Goal: Information Seeking & Learning: Learn about a topic

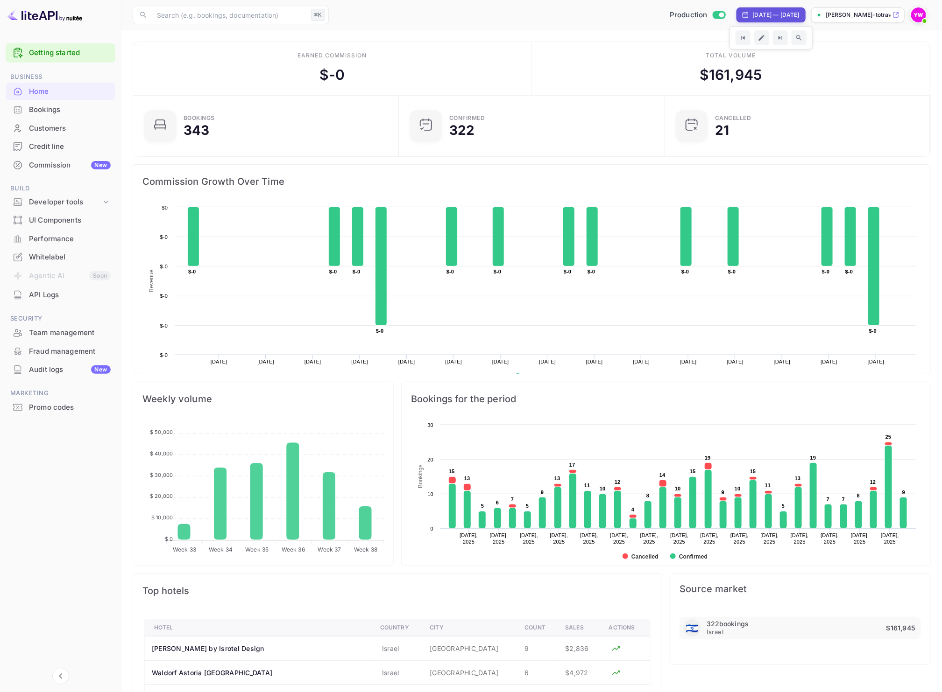
click at [765, 17] on div "[DATE] — [DATE]" at bounding box center [775, 15] width 47 height 8
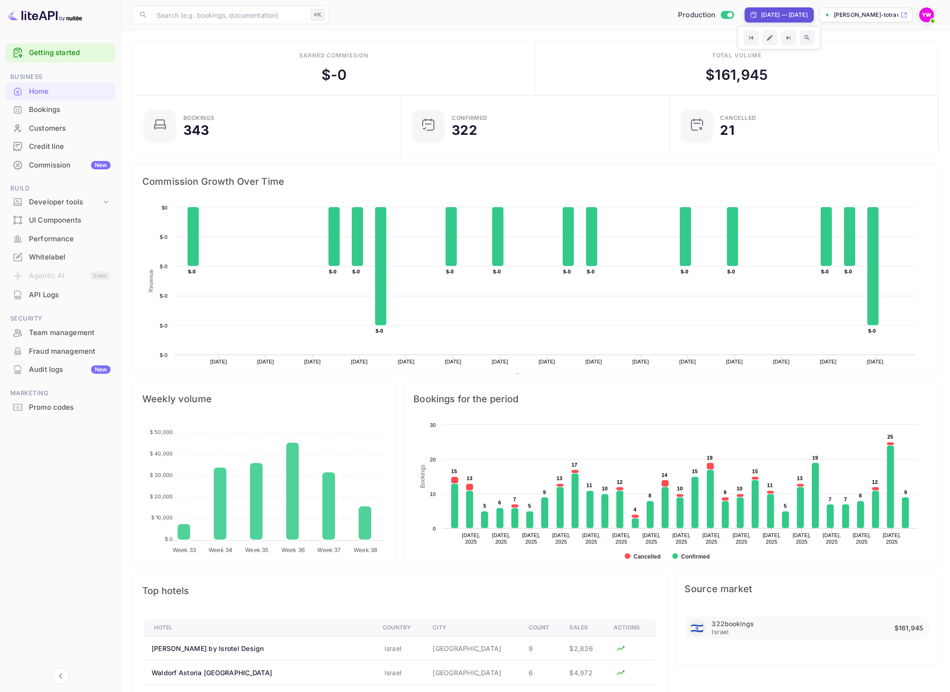
select select "7"
select select "2025"
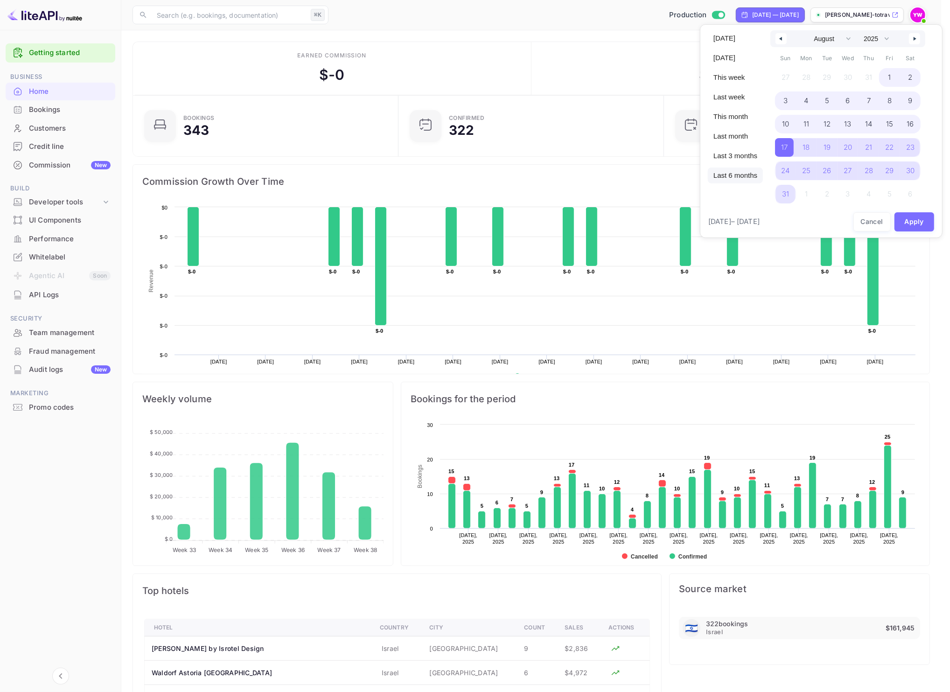
click at [750, 174] on span "Last 6 months" at bounding box center [735, 176] width 55 height 16
select select "2"
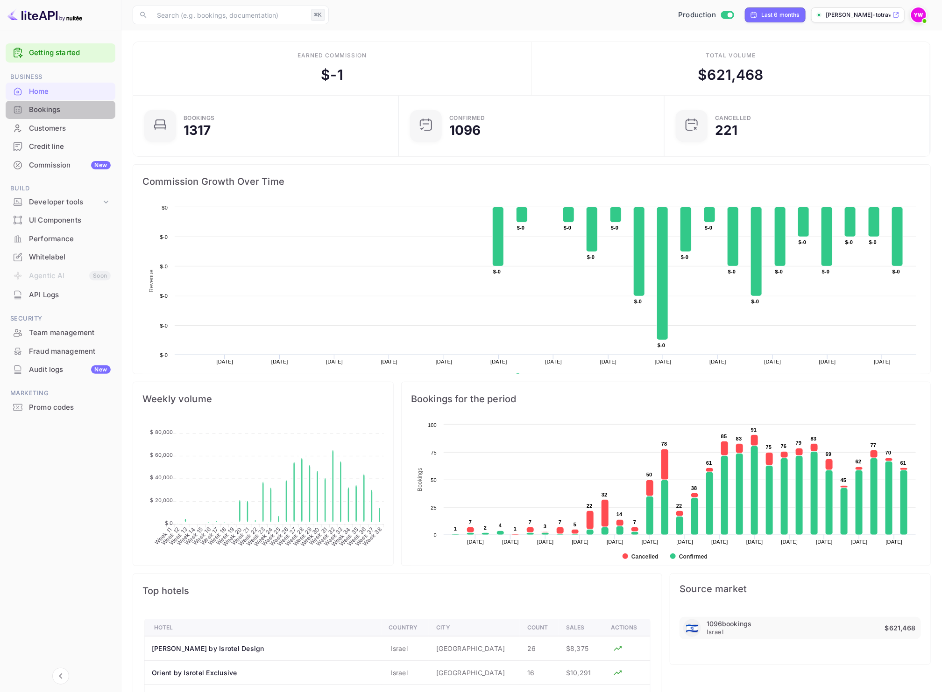
click at [51, 106] on div "Bookings" at bounding box center [70, 110] width 82 height 11
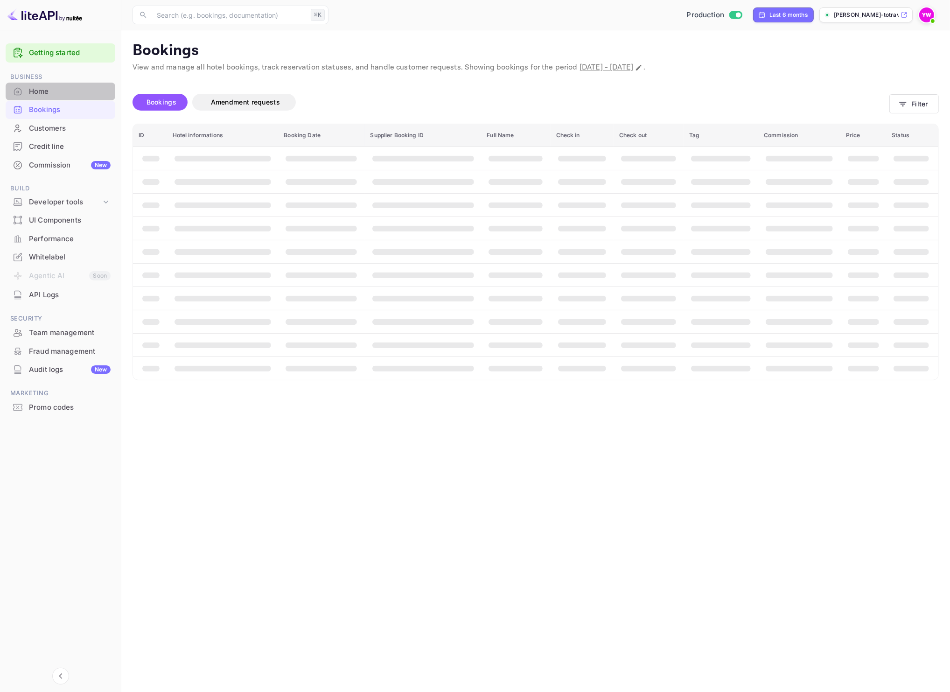
click at [44, 91] on div "Home" at bounding box center [70, 91] width 82 height 11
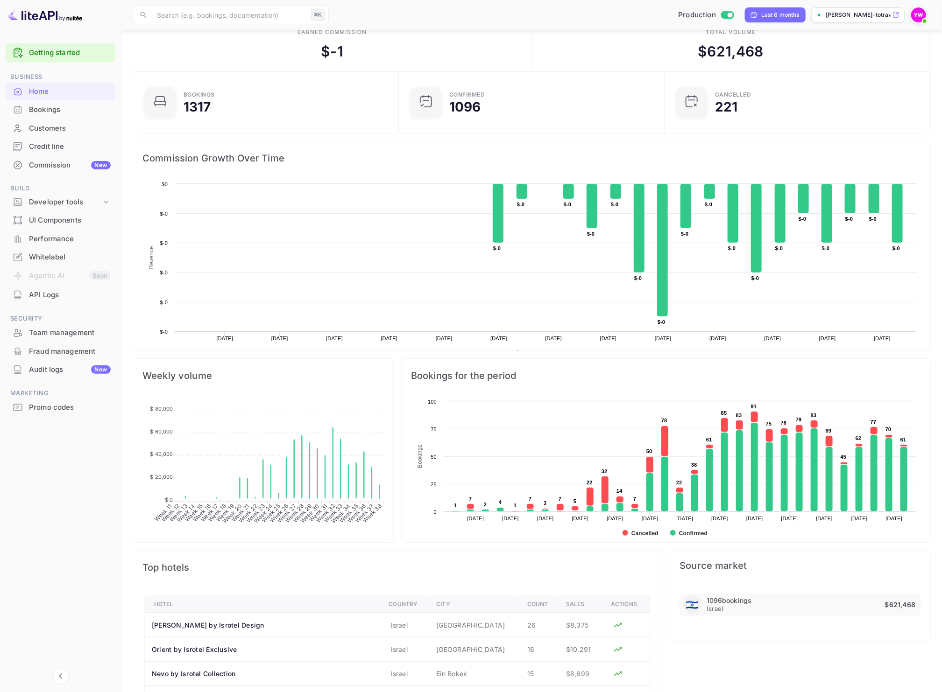
scroll to position [236, 0]
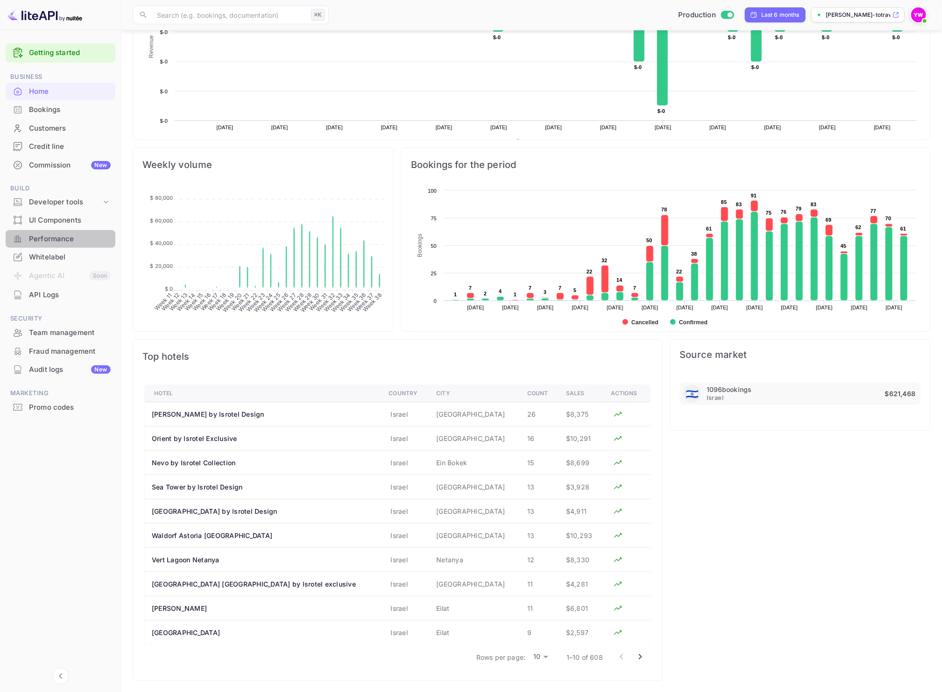
click at [64, 245] on div "Performance" at bounding box center [61, 239] width 110 height 18
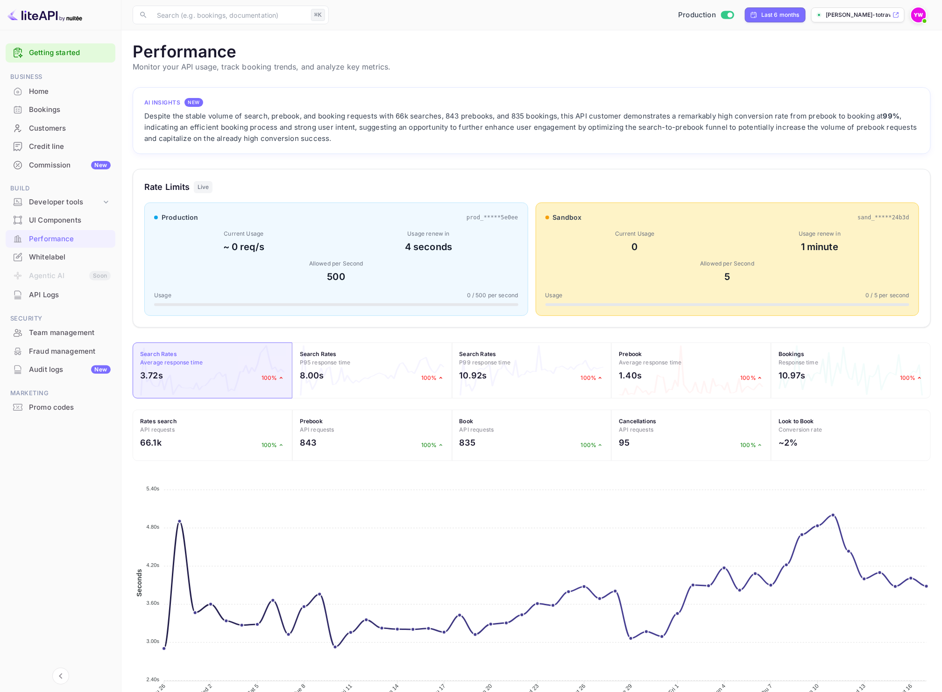
click at [55, 93] on div "Home" at bounding box center [70, 91] width 82 height 11
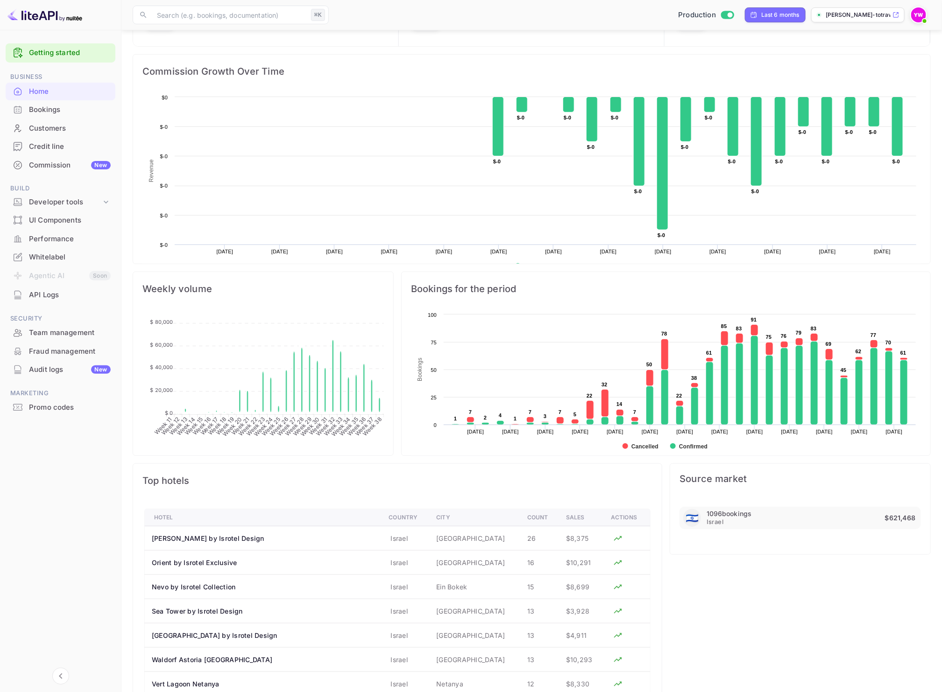
scroll to position [236, 0]
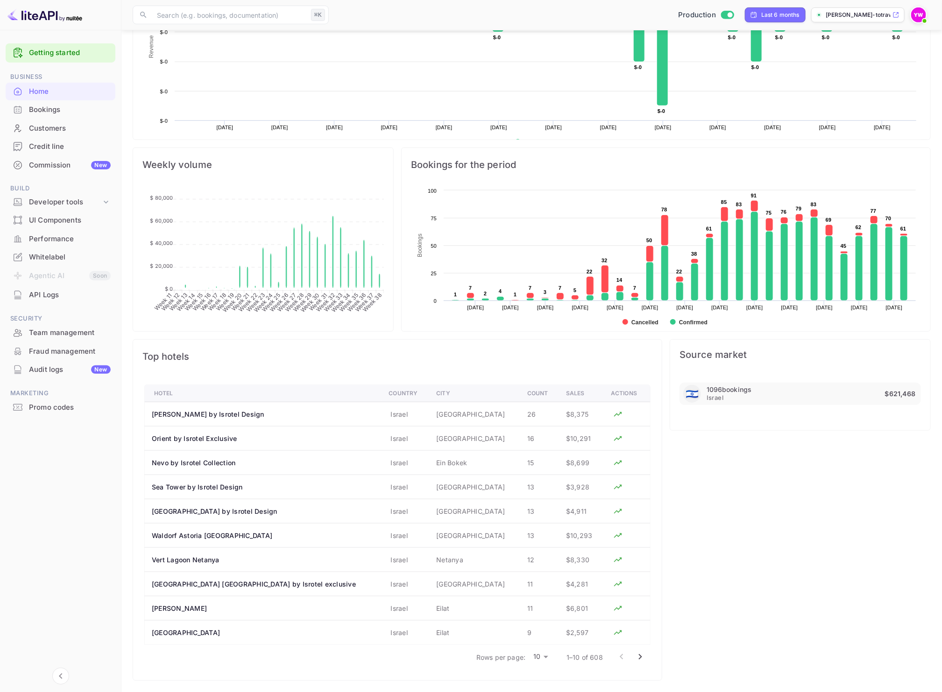
click at [380, 143] on div "Weekly volume Week 11 Week 11 Week 12 Week 12 Week 13 Week 13 Week 14 Week 14 W…" at bounding box center [259, 236] width 268 height 192
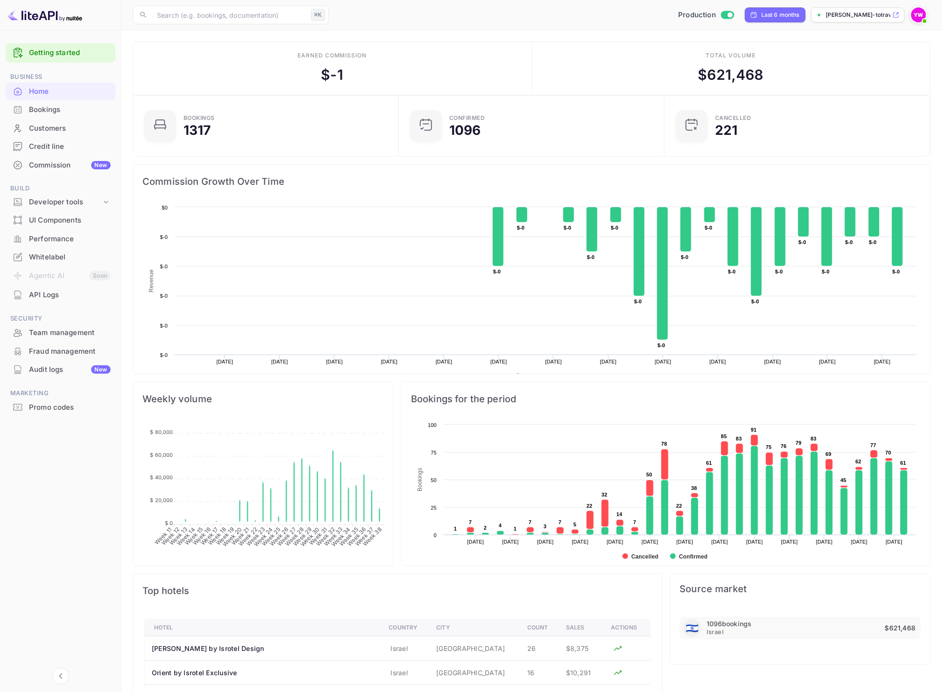
click at [187, 427] on icon "Week 11 Week 11 Week 12 Week 12 Week 13 Week 13 Week 14 Week 14 Week 15 Week 15…" at bounding box center [262, 490] width 241 height 140
drag, startPoint x: 390, startPoint y: 534, endPoint x: 210, endPoint y: 462, distance: 194.0
click at [210, 462] on div "Week 11 Week 11 Week 12 Week 12 Week 13 Week 13 Week 14 Week 14 Week 15 Week 15…" at bounding box center [263, 492] width 260 height 152
drag, startPoint x: 181, startPoint y: 422, endPoint x: 249, endPoint y: 457, distance: 77.0
click at [244, 457] on div "Week 11 Week 11 Week 12 Week 12 Week 13 Week 13 Week 14 Week 14 Week 15 Week 15…" at bounding box center [263, 492] width 260 height 152
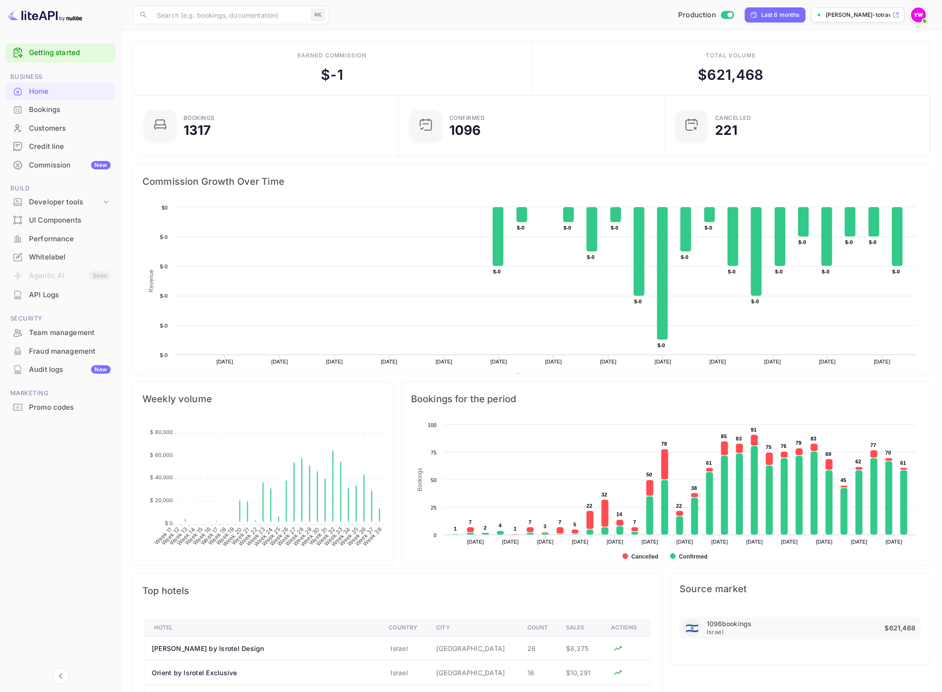
scroll to position [236, 0]
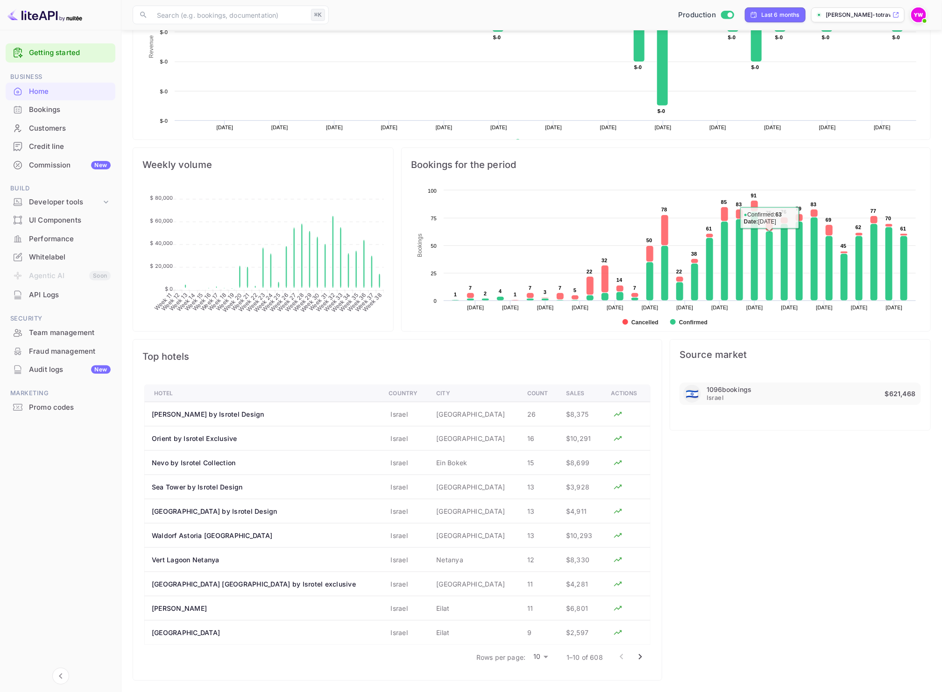
click at [776, 455] on div "Source market 🇮🇱 1096 bookings Israel $621,468" at bounding box center [796, 506] width 268 height 349
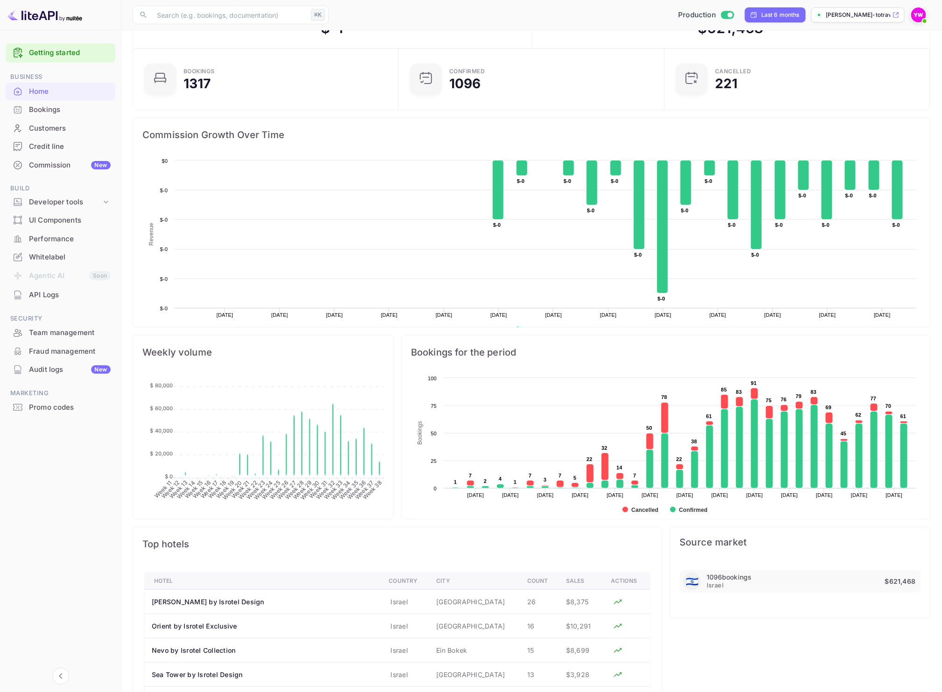
scroll to position [0, 0]
